Goal: Book appointment/travel/reservation

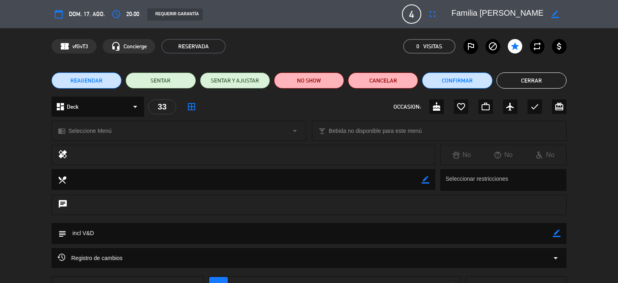
click at [527, 80] on button "Cerrar" at bounding box center [532, 80] width 70 height 16
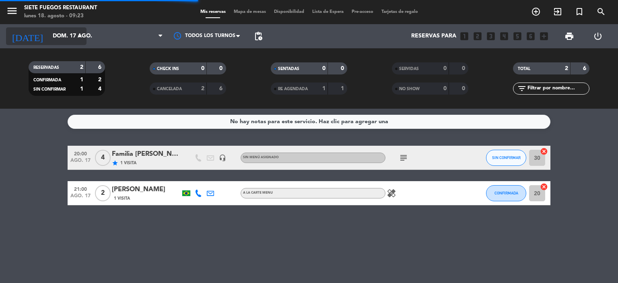
click at [67, 28] on div "[DATE] dom. 17 ago. arrow_drop_down" at bounding box center [46, 36] width 81 height 18
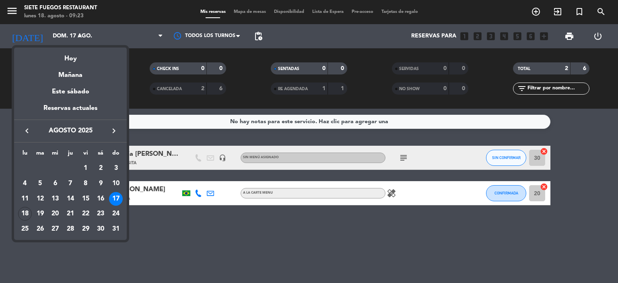
click at [113, 132] on icon "keyboard_arrow_right" at bounding box center [114, 131] width 10 height 10
click at [31, 129] on icon "keyboard_arrow_left" at bounding box center [27, 131] width 10 height 10
click at [30, 130] on icon "keyboard_arrow_left" at bounding box center [27, 131] width 10 height 10
drag, startPoint x: 115, startPoint y: 129, endPoint x: 111, endPoint y: 132, distance: 5.0
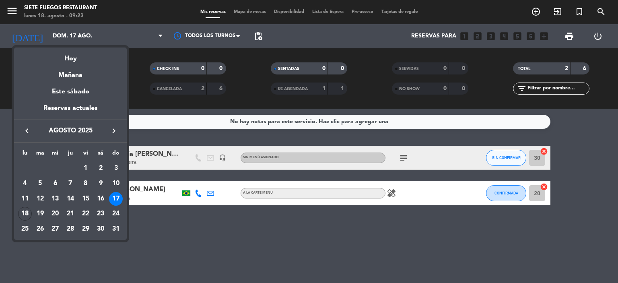
click at [114, 129] on icon "keyboard_arrow_right" at bounding box center [114, 131] width 10 height 10
click at [84, 217] on div "19" at bounding box center [86, 214] width 14 height 14
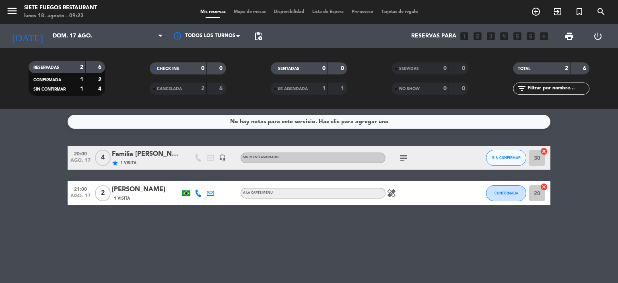
type input "vie. [DATE]"
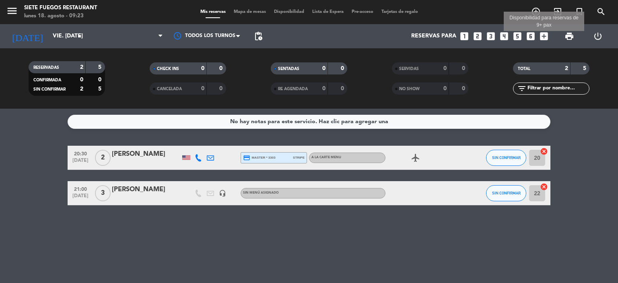
click at [544, 38] on icon "add_box" at bounding box center [544, 36] width 10 height 10
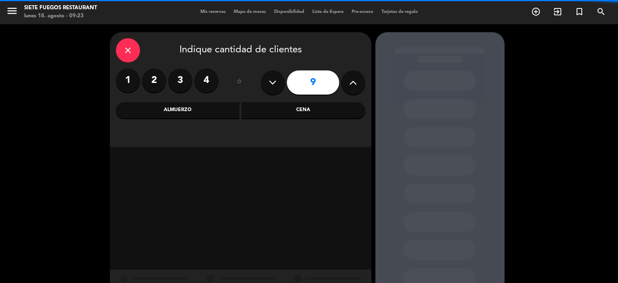
click at [348, 84] on button at bounding box center [353, 82] width 24 height 24
type input "10"
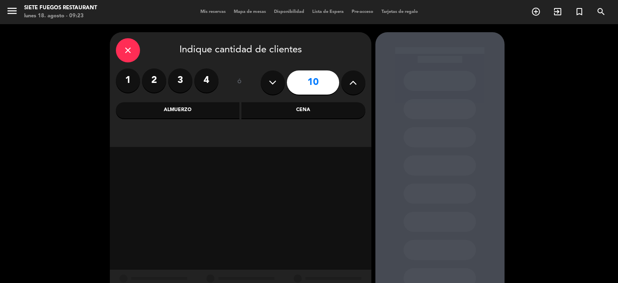
click at [324, 107] on div "Cena" at bounding box center [304, 110] width 124 height 16
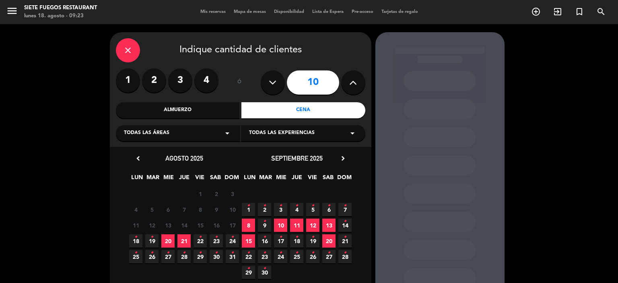
scroll to position [45, 0]
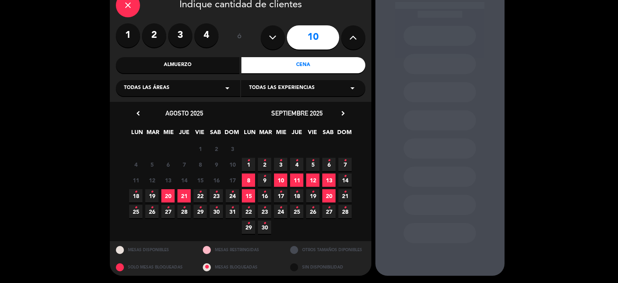
click at [317, 198] on span "19 •" at bounding box center [312, 195] width 13 height 13
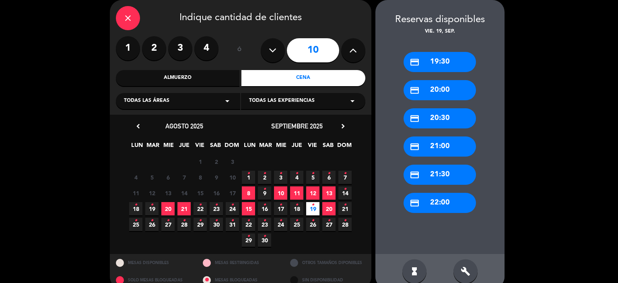
click at [460, 121] on div "credit_card 20:30" at bounding box center [440, 118] width 72 height 20
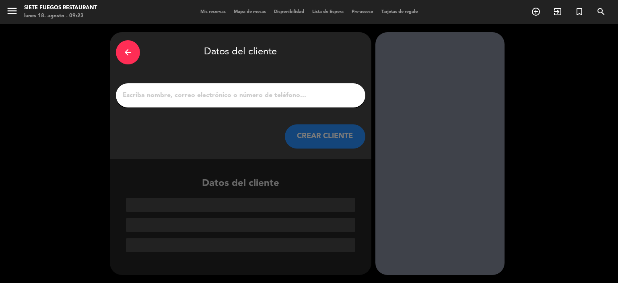
click at [217, 96] on input "1" at bounding box center [240, 95] width 237 height 11
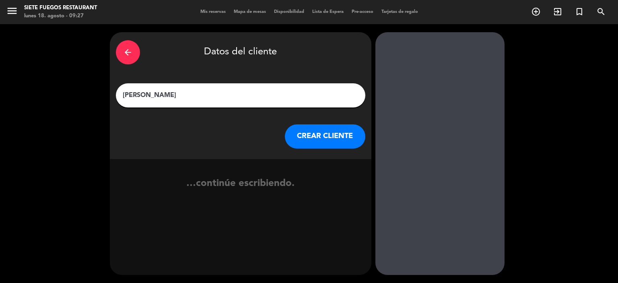
type input "[PERSON_NAME]"
click at [295, 128] on button "CREAR CLIENTE" at bounding box center [325, 136] width 81 height 24
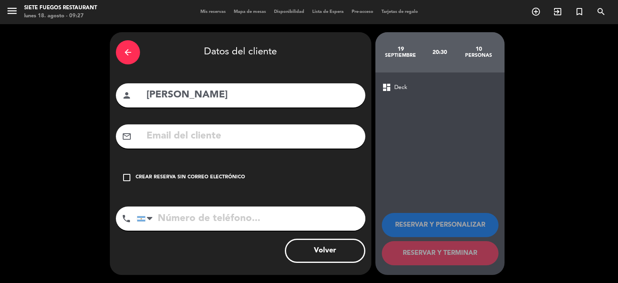
drag, startPoint x: 217, startPoint y: 175, endPoint x: 336, endPoint y: 187, distance: 118.9
click at [217, 176] on div "Crear reserva sin correo electrónico" at bounding box center [190, 177] width 109 height 8
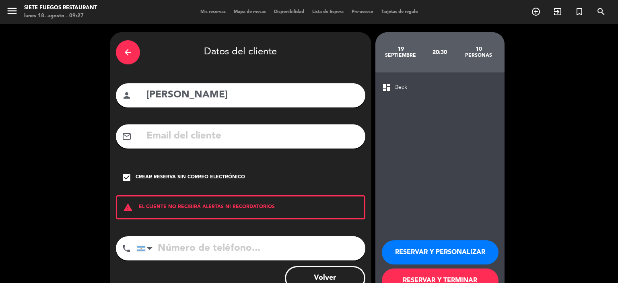
click at [433, 254] on button "RESERVAR Y PERSONALIZAR" at bounding box center [440, 252] width 117 height 24
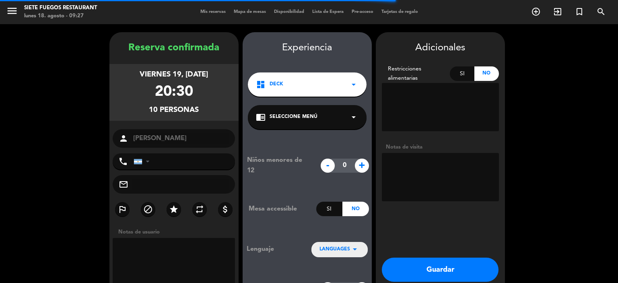
scroll to position [32, 0]
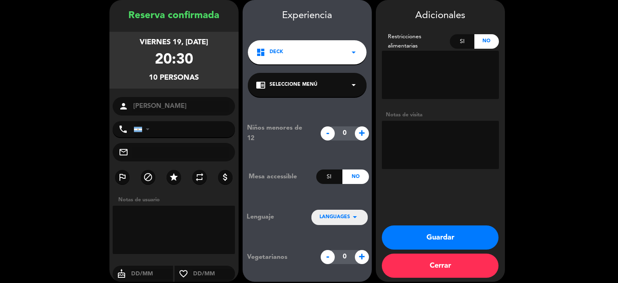
click at [364, 219] on div "LANGUAGES arrow_drop_down" at bounding box center [340, 217] width 56 height 14
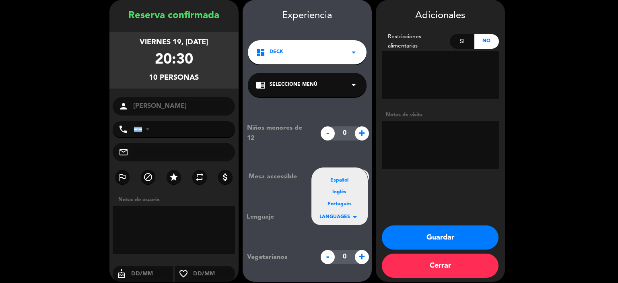
click at [346, 203] on div "Portugués" at bounding box center [340, 204] width 40 height 8
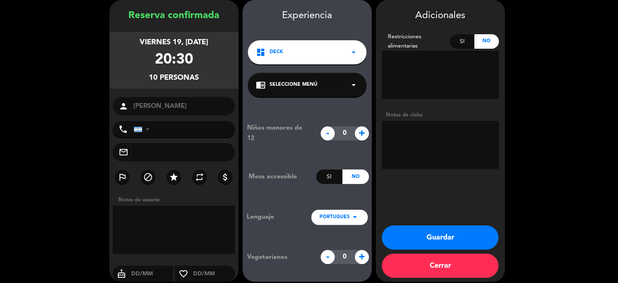
click at [407, 228] on button "Guardar" at bounding box center [440, 237] width 117 height 24
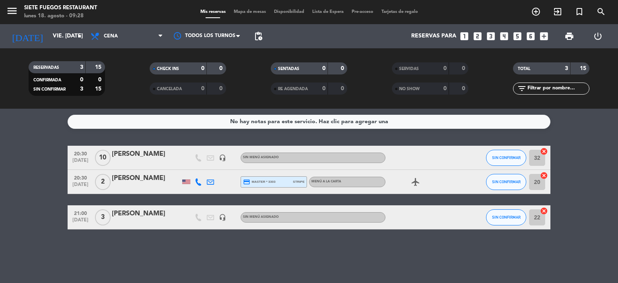
click at [129, 157] on div "[PERSON_NAME]" at bounding box center [146, 154] width 68 height 10
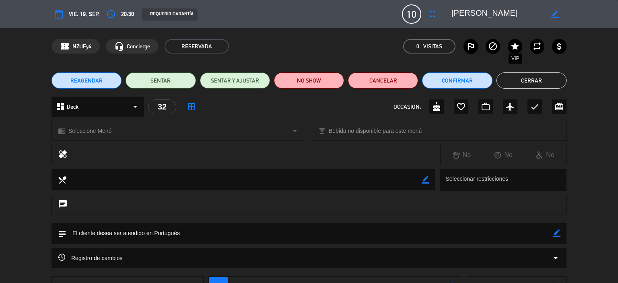
click at [515, 47] on icon "star" at bounding box center [515, 46] width 10 height 10
click at [523, 79] on button "Cerrar" at bounding box center [532, 80] width 70 height 16
